Goal: Check status: Check status

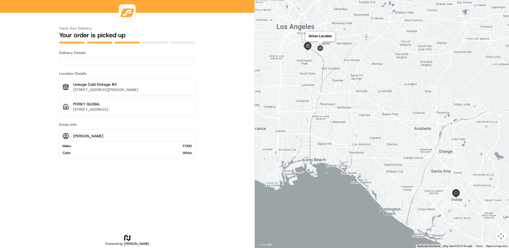
click at [319, 49] on img at bounding box center [320, 48] width 9 height 9
click at [318, 39] on div "To navigate, press the arrow keys." at bounding box center [382, 124] width 254 height 248
click at [325, 52] on img at bounding box center [326, 51] width 9 height 9
click at [308, 46] on img at bounding box center [307, 46] width 9 height 9
click at [307, 46] on img at bounding box center [307, 46] width 9 height 9
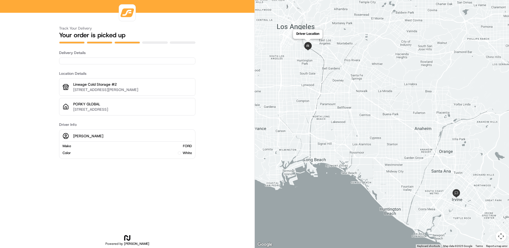
click at [310, 48] on img at bounding box center [307, 46] width 9 height 9
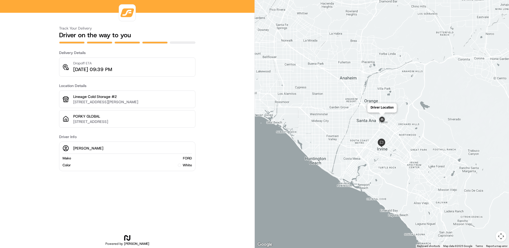
click at [383, 120] on img at bounding box center [382, 119] width 9 height 9
click at [353, 114] on div "To navigate, press the arrow keys." at bounding box center [382, 124] width 254 height 248
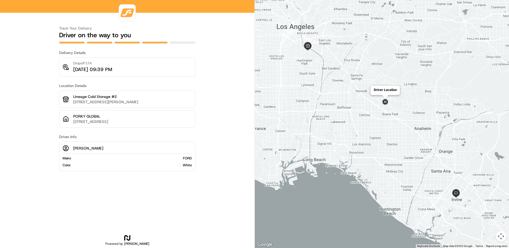
click at [385, 102] on img at bounding box center [385, 102] width 9 height 9
